Goal: Find specific fact: Find specific fact

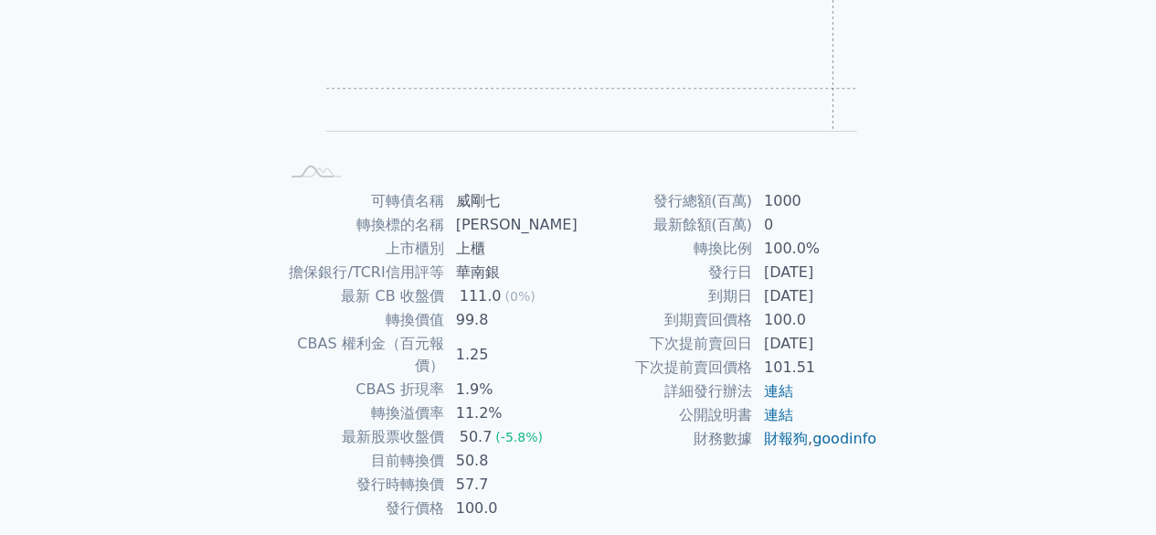
scroll to position [274, 0]
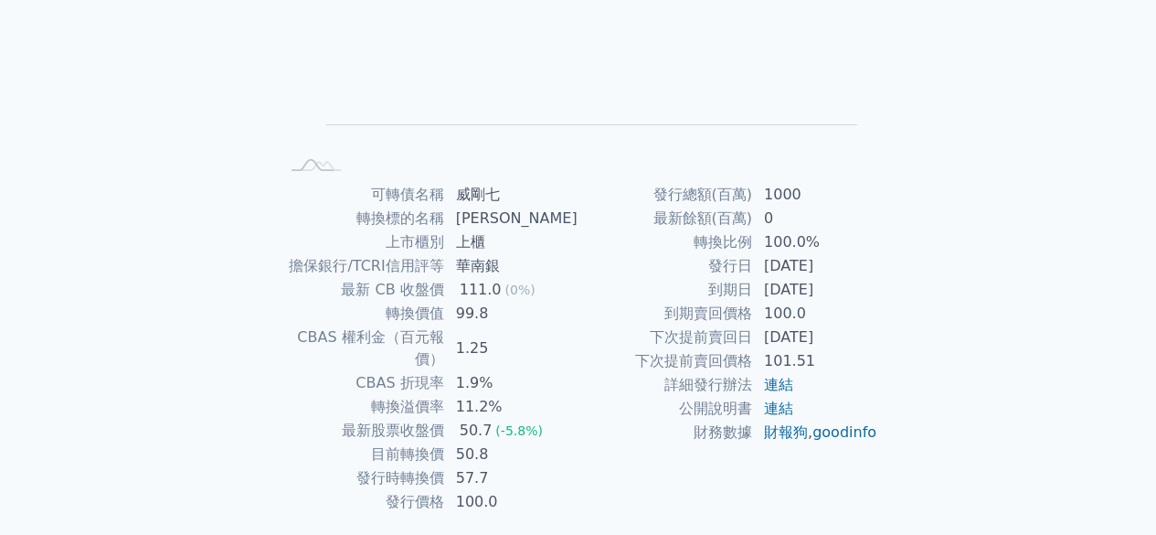
drag, startPoint x: 768, startPoint y: 295, endPoint x: 843, endPoint y: 293, distance: 75.0
click at [843, 293] on td "[DATE]" at bounding box center [815, 290] width 125 height 24
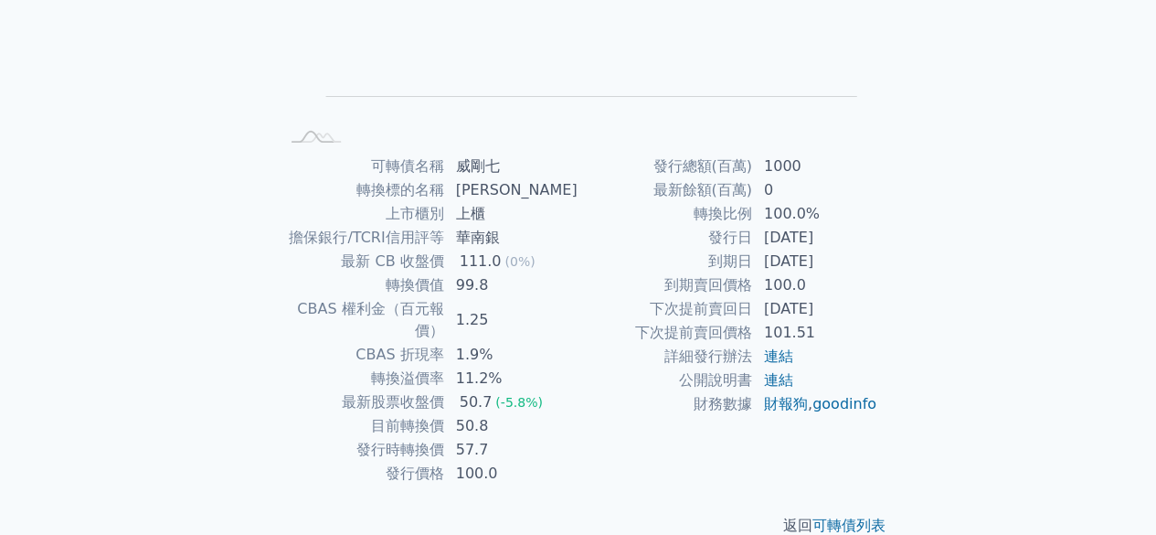
scroll to position [311, 0]
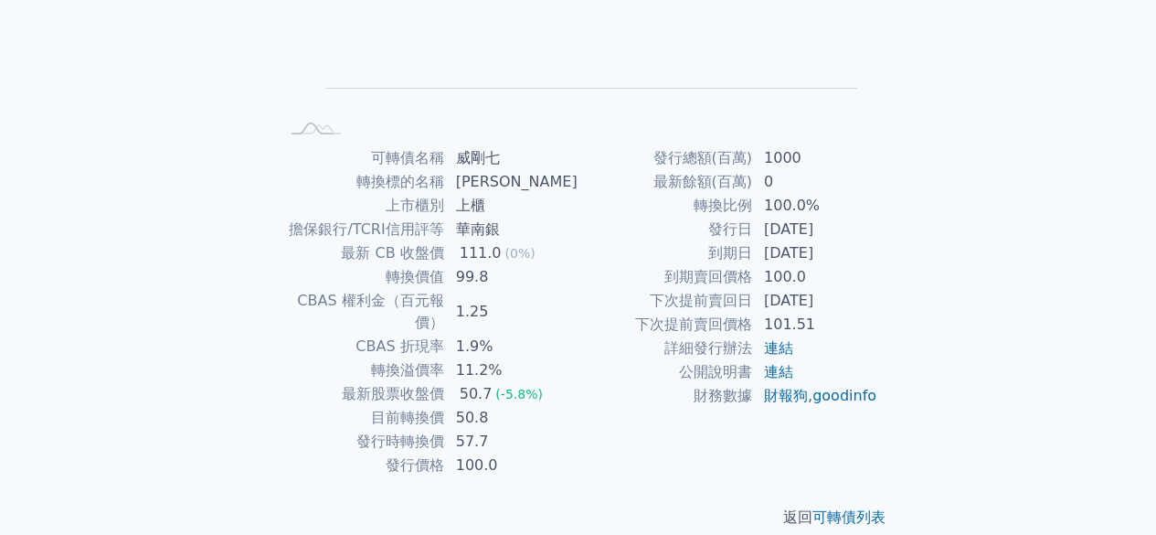
copy td "[DATE]"
drag, startPoint x: 465, startPoint y: 394, endPoint x: 494, endPoint y: 392, distance: 29.3
click at [494, 406] on td "50.8" at bounding box center [511, 418] width 133 height 24
copy td "50.8"
